Goal: Information Seeking & Learning: Check status

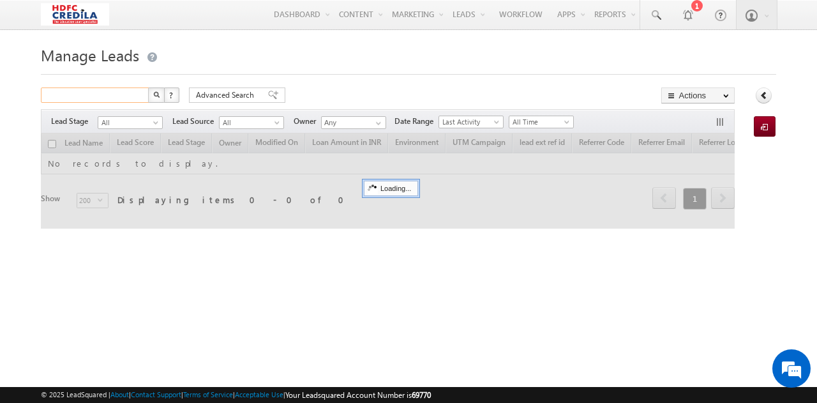
click at [112, 90] on input "text" at bounding box center [95, 94] width 109 height 15
paste input "P1304110003"
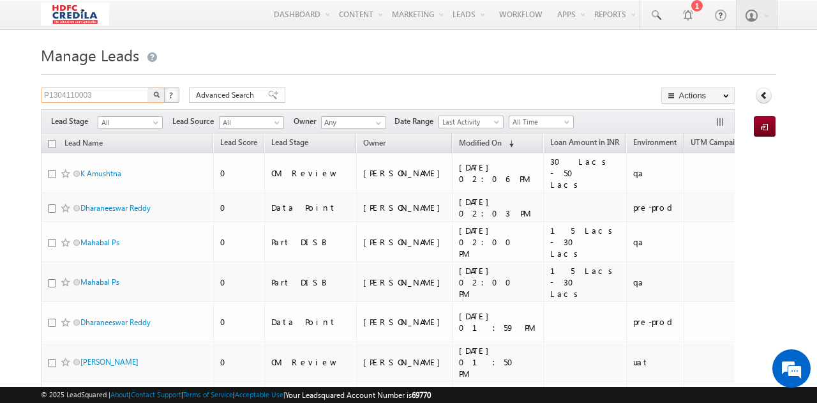
click at [85, 98] on input "P1304110003" at bounding box center [95, 94] width 109 height 15
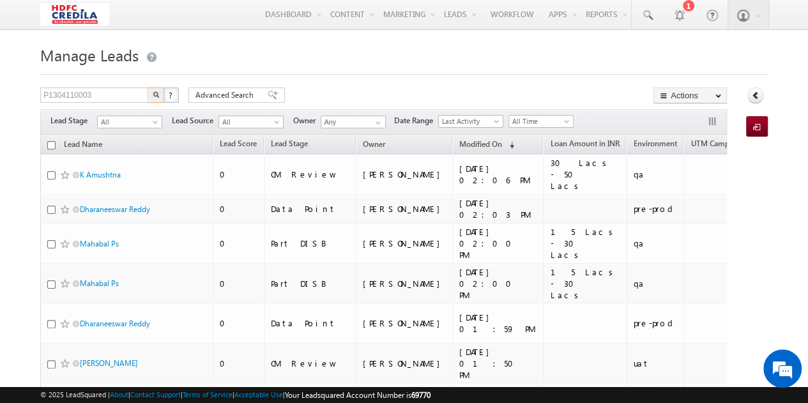
click at [156, 98] on img "button" at bounding box center [156, 94] width 6 height 6
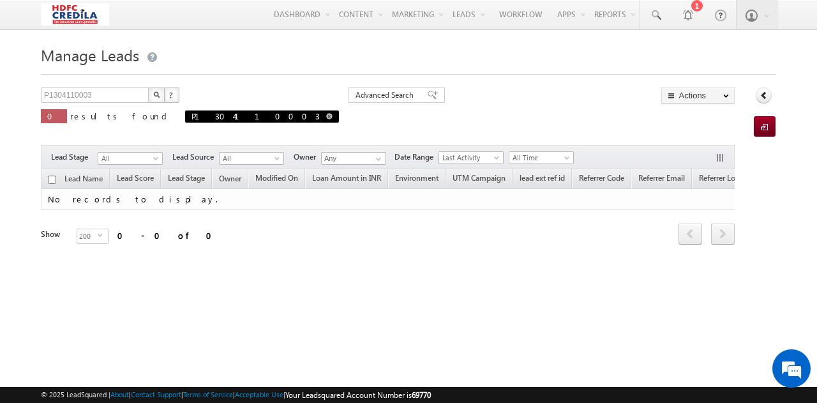
click at [326, 116] on span at bounding box center [329, 116] width 6 height 6
type input "Search Leads"
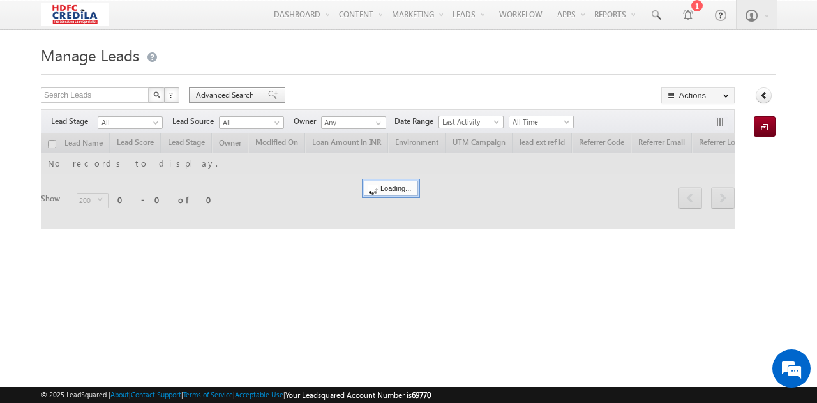
click at [250, 95] on span "Advanced Search" at bounding box center [227, 94] width 62 height 11
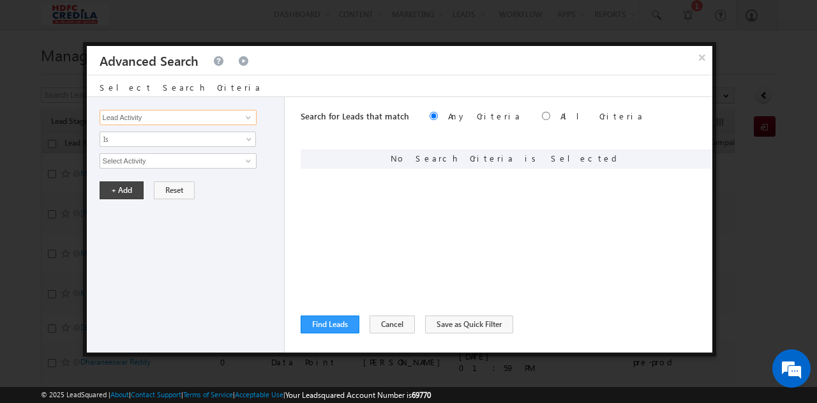
click at [208, 118] on input "Lead Activity" at bounding box center [178, 117] width 157 height 15
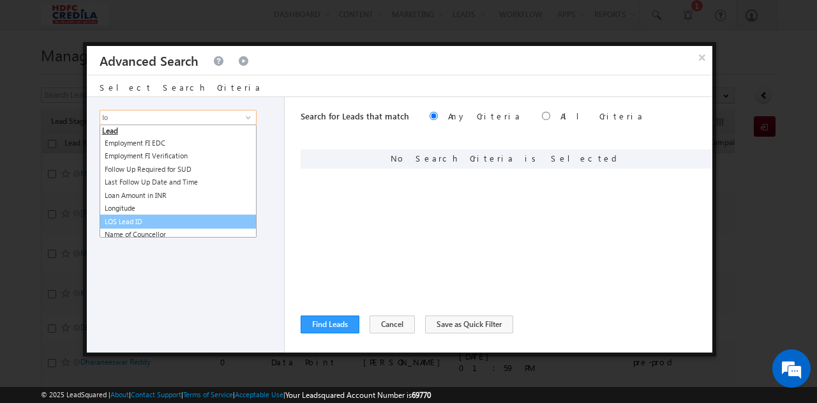
click at [125, 224] on link "LOS Lead ID" at bounding box center [178, 222] width 157 height 15
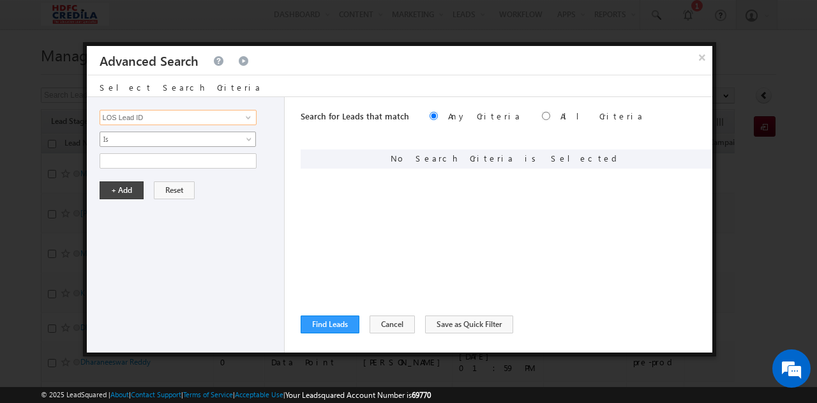
type input "LOS Lead ID"
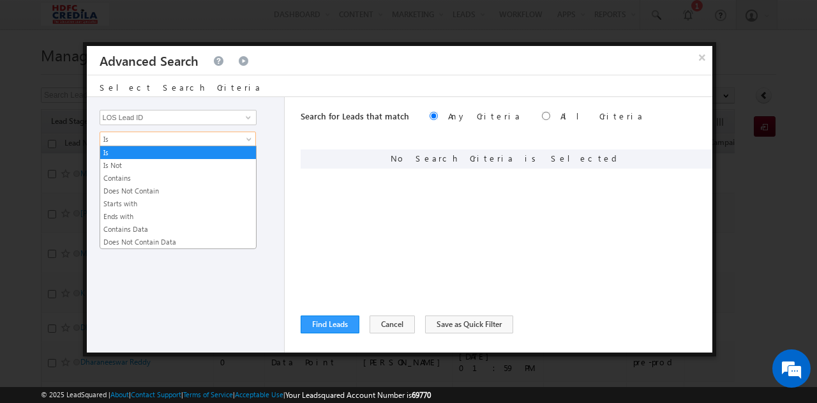
click at [134, 136] on span "Is" at bounding box center [169, 138] width 139 height 11
click at [154, 154] on link "Is" at bounding box center [178, 152] width 156 height 11
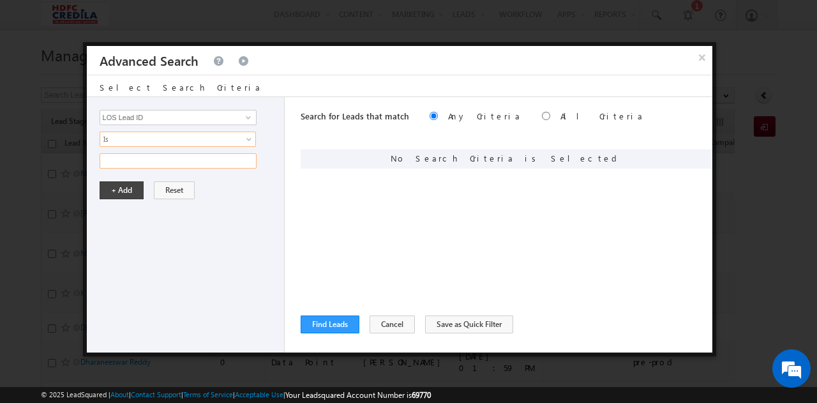
click at [156, 159] on input "text" at bounding box center [178, 160] width 157 height 15
paste input "3000017718"
click at [160, 163] on input "3000017718" at bounding box center [178, 160] width 157 height 15
type input "3"
paste input "P1304110003"
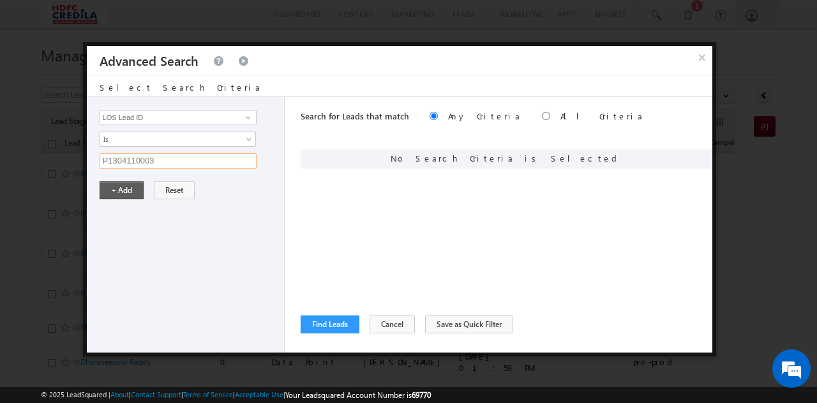
type input "P1304110003"
click at [128, 184] on button "+ Add" at bounding box center [122, 190] width 44 height 18
click at [344, 325] on button "Find Leads" at bounding box center [330, 324] width 59 height 18
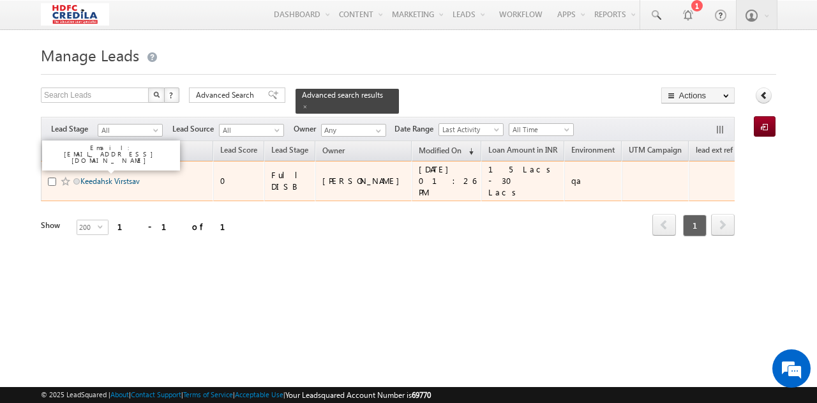
click at [127, 176] on link "Keedahsk Virstsav" at bounding box center [109, 181] width 59 height 10
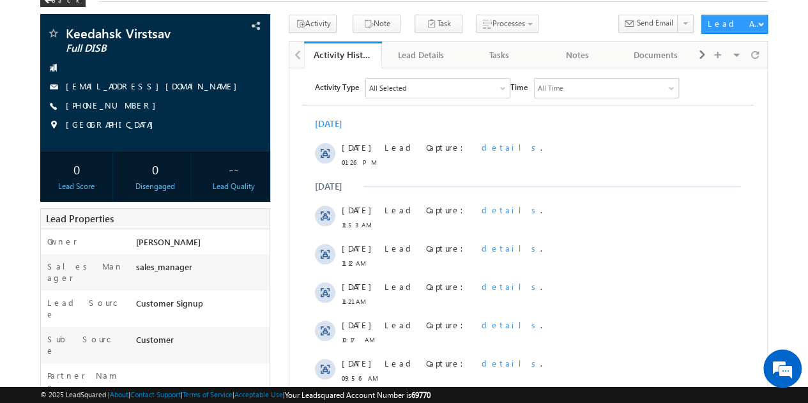
scroll to position [72, 0]
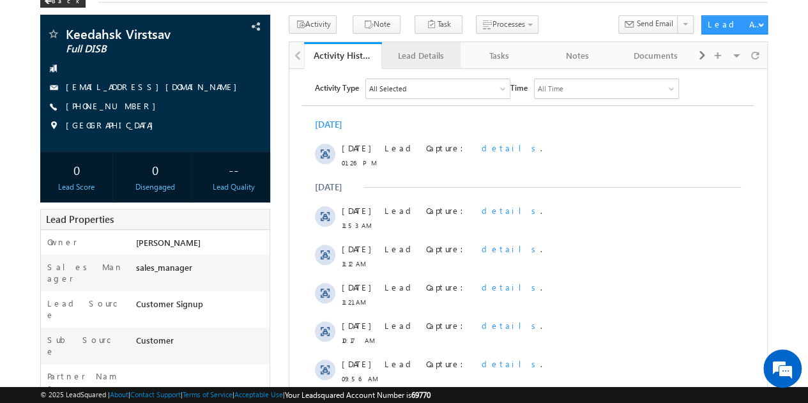
click at [414, 59] on div "Lead Details" at bounding box center [420, 55] width 57 height 15
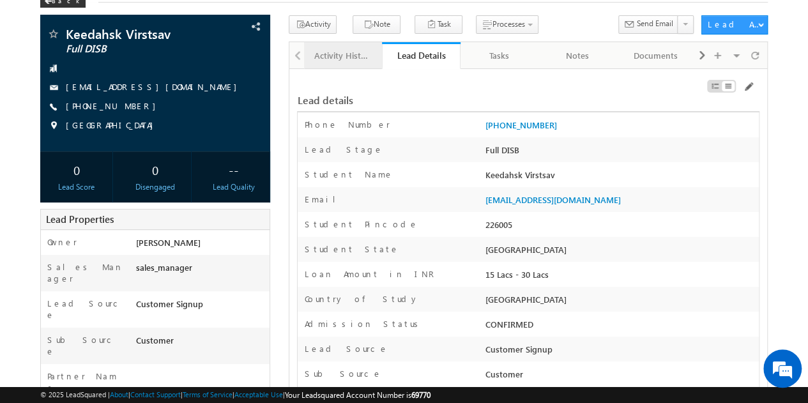
click at [363, 53] on div "Activity History" at bounding box center [342, 55] width 57 height 15
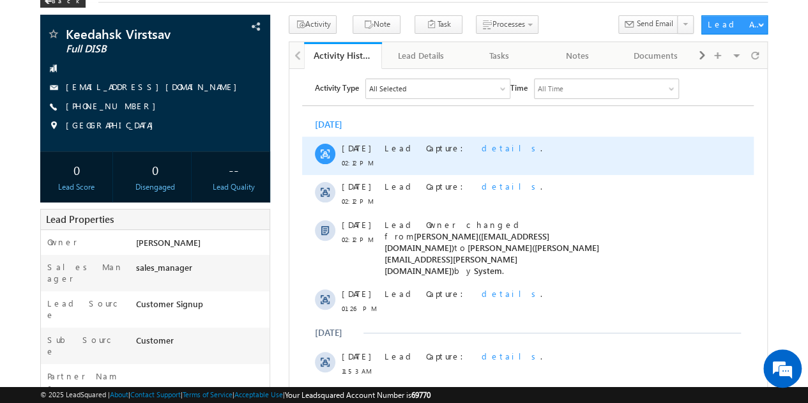
click at [482, 152] on span "details" at bounding box center [511, 147] width 59 height 11
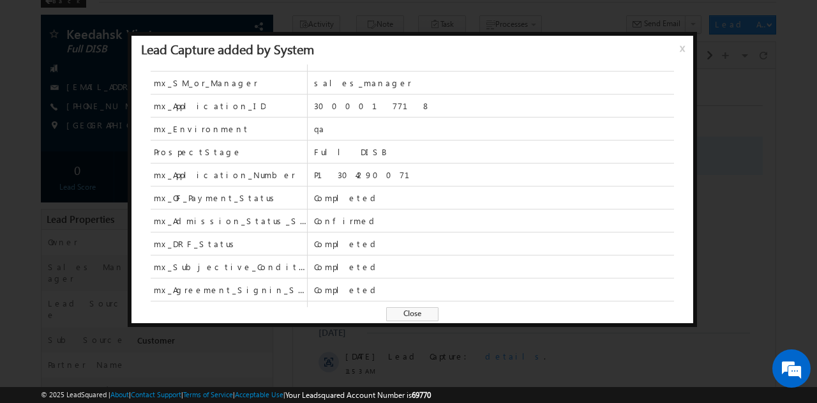
scroll to position [338, 0]
click at [763, 175] on div at bounding box center [408, 201] width 817 height 403
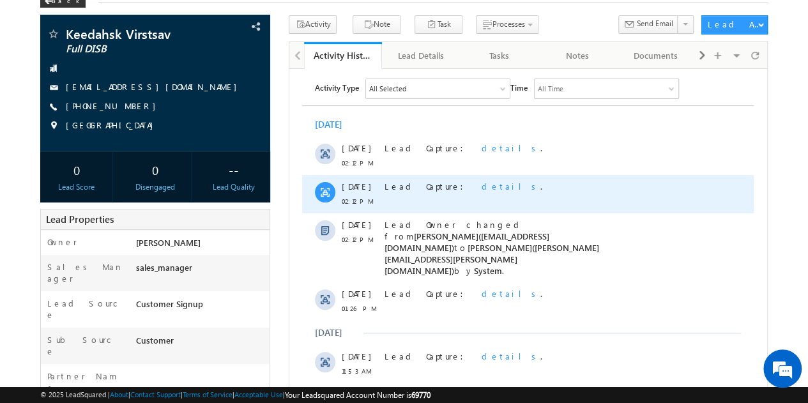
click at [482, 188] on span "details" at bounding box center [511, 185] width 59 height 11
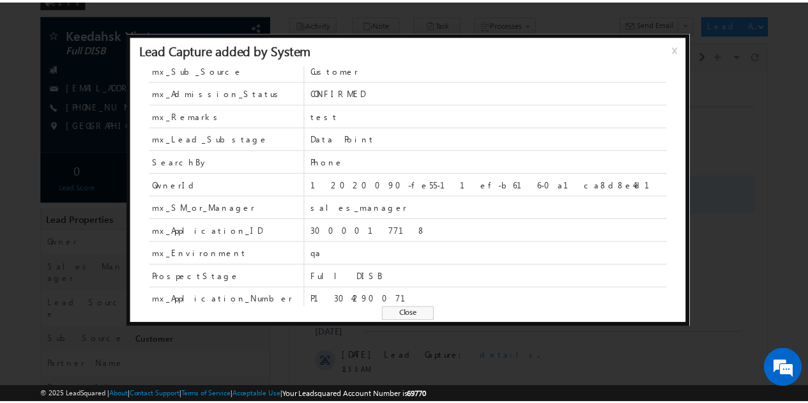
scroll to position [80, 0]
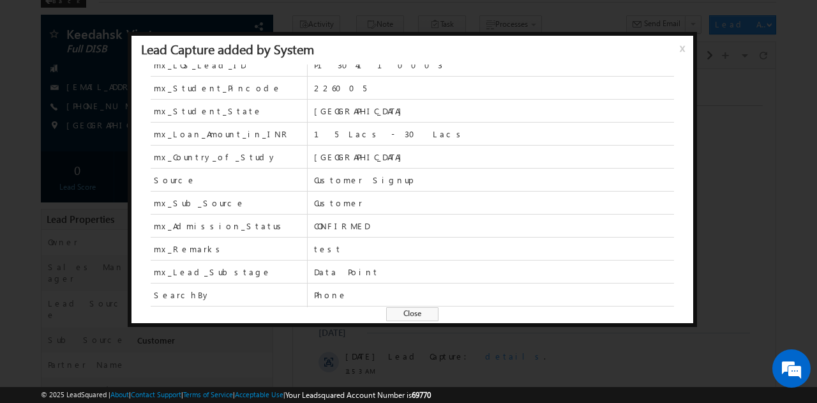
click at [766, 171] on div at bounding box center [408, 201] width 817 height 403
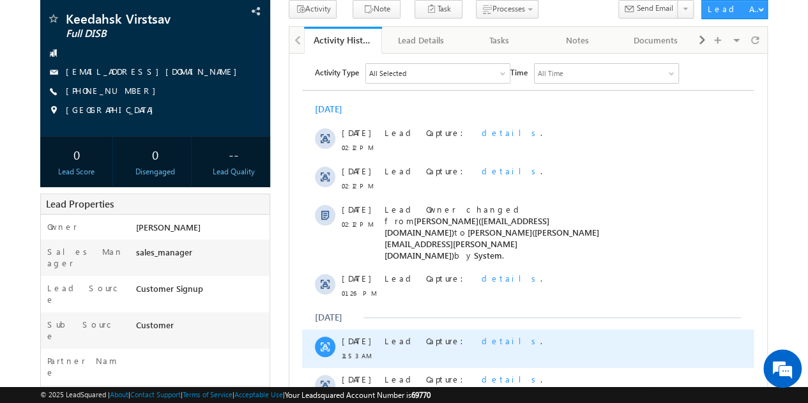
scroll to position [0, 0]
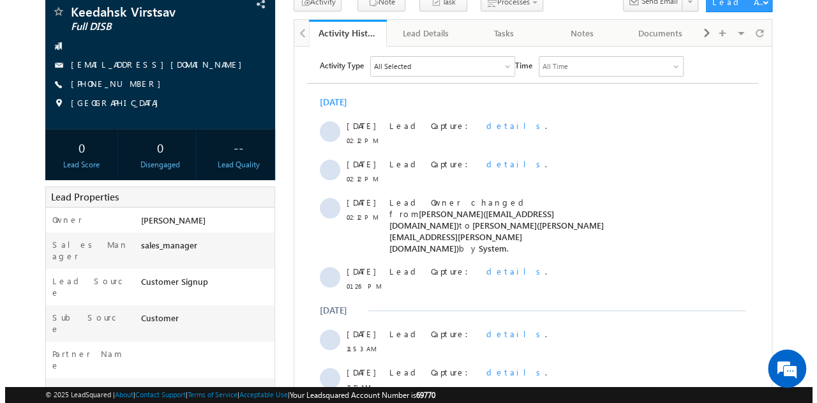
scroll to position [97, 0]
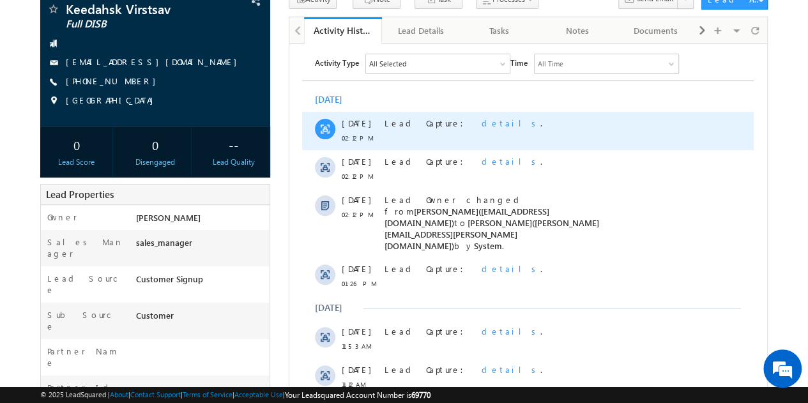
click at [482, 126] on span "details" at bounding box center [511, 122] width 59 height 11
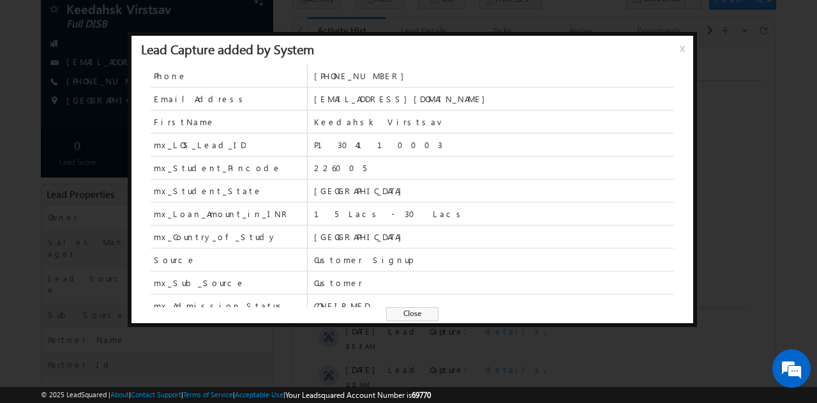
click at [754, 86] on div at bounding box center [408, 201] width 817 height 403
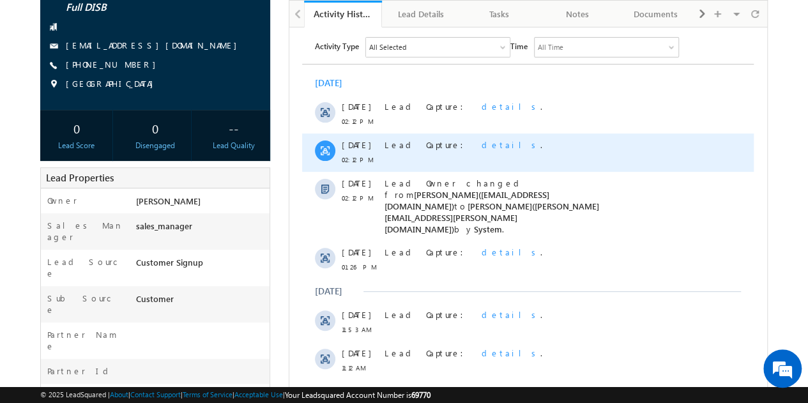
scroll to position [114, 0]
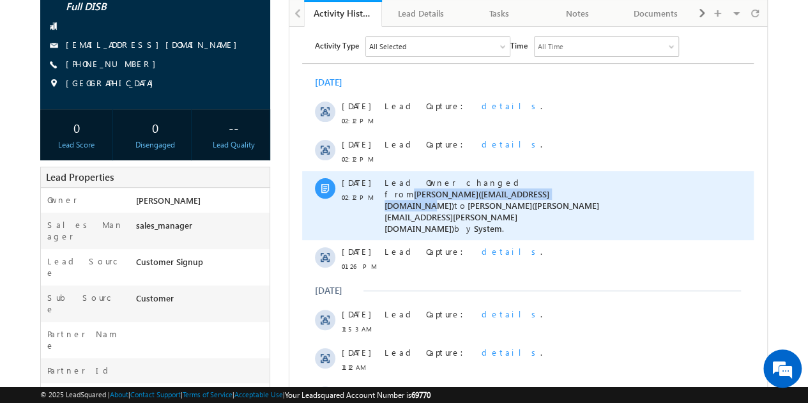
drag, startPoint x: 483, startPoint y: 183, endPoint x: 515, endPoint y: 192, distance: 32.5
click at [515, 192] on span "Lead Owner changed from Moorthy Raju(moorthyr3@hdfccredila.com) to Vinay Rykala…" at bounding box center [491, 204] width 215 height 57
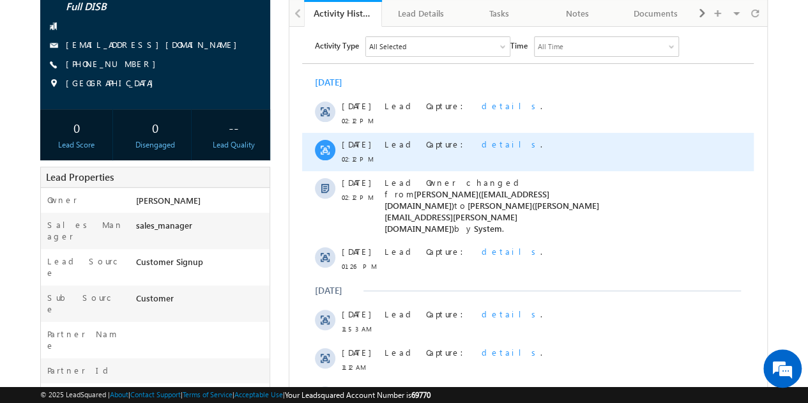
click at [611, 166] on div "13 Oct 02:12 PM Lead Capture: details ." at bounding box center [528, 151] width 452 height 38
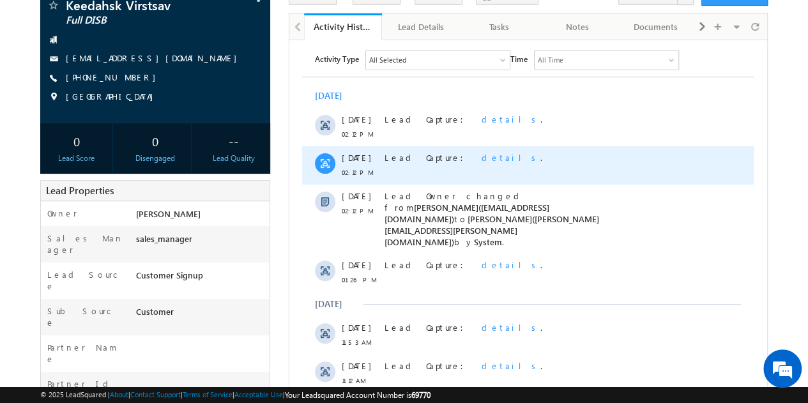
scroll to position [97, 0]
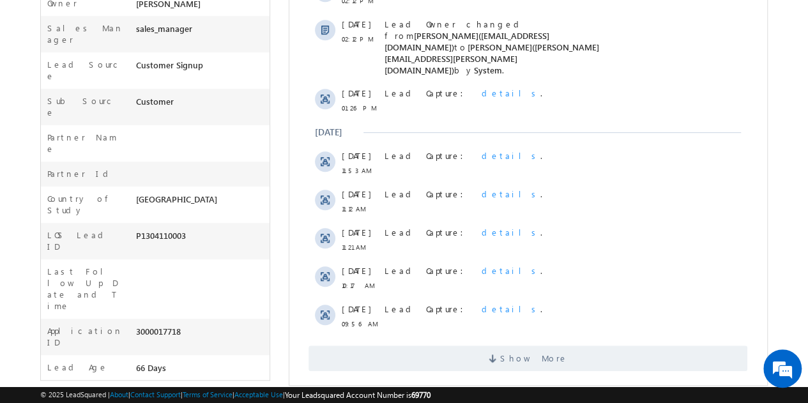
scroll to position [325, 0]
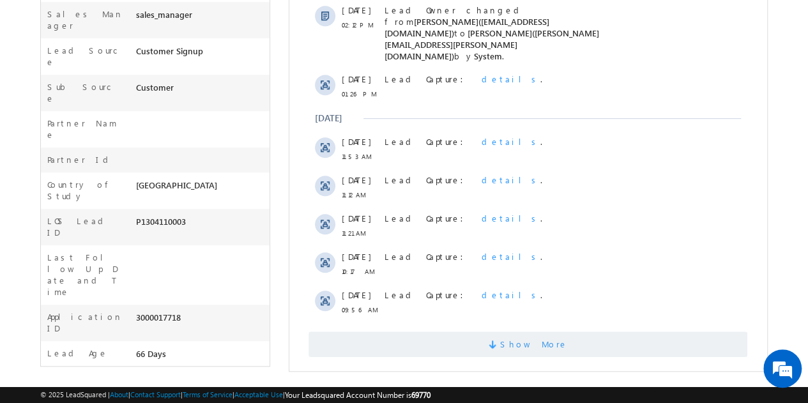
click at [494, 331] on span "Show More" at bounding box center [527, 344] width 439 height 26
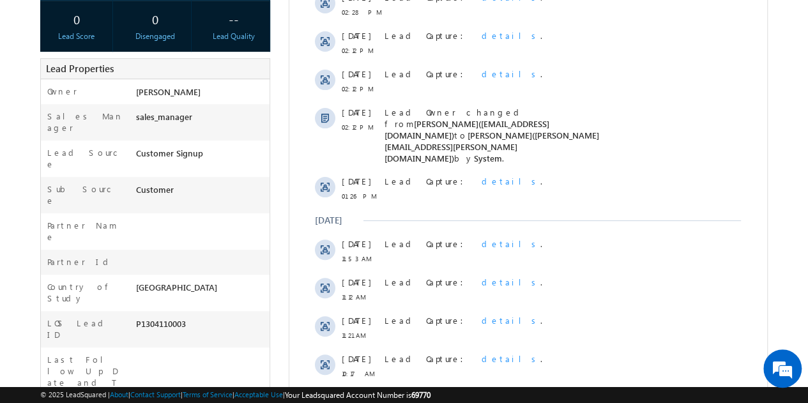
scroll to position [0, 0]
